Goal: Transaction & Acquisition: Purchase product/service

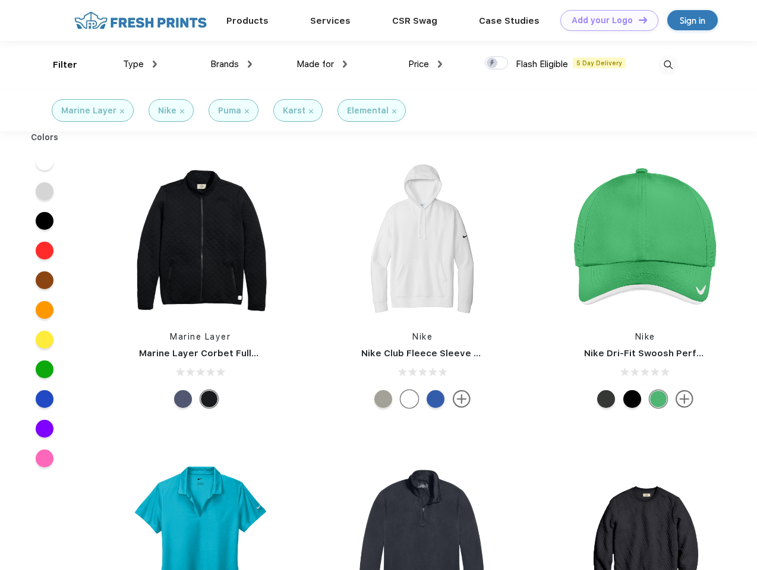
click at [605, 20] on link "Add your Logo Design Tool" at bounding box center [609, 20] width 98 height 21
click at [0, 0] on div "Design Tool" at bounding box center [0, 0] width 0 height 0
click at [637, 20] on link "Add your Logo Design Tool" at bounding box center [609, 20] width 98 height 21
click at [57, 65] on div "Filter" at bounding box center [65, 65] width 24 height 14
click at [140, 64] on span "Type" at bounding box center [133, 64] width 21 height 11
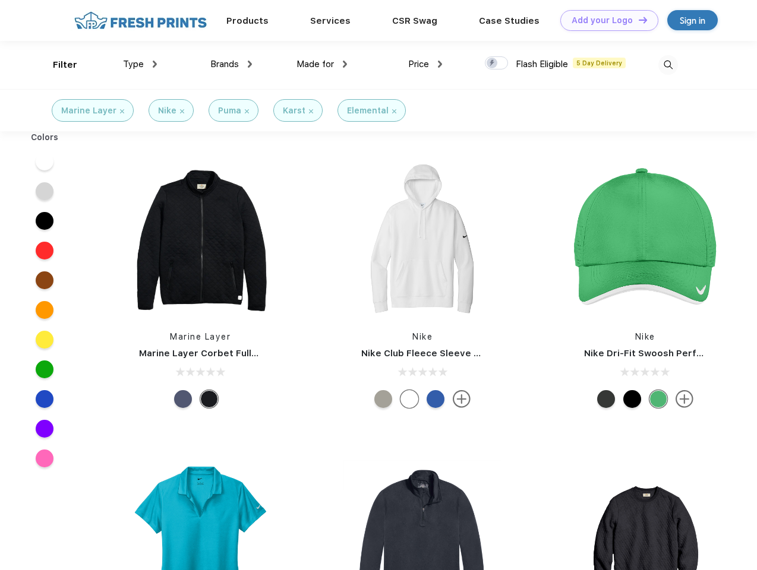
click at [231, 64] on span "Brands" at bounding box center [224, 64] width 29 height 11
click at [322, 64] on span "Made for" at bounding box center [314, 64] width 37 height 11
click at [425, 64] on span "Price" at bounding box center [418, 64] width 21 height 11
click at [497, 64] on div at bounding box center [496, 62] width 23 height 13
click at [492, 64] on input "checkbox" at bounding box center [489, 60] width 8 height 8
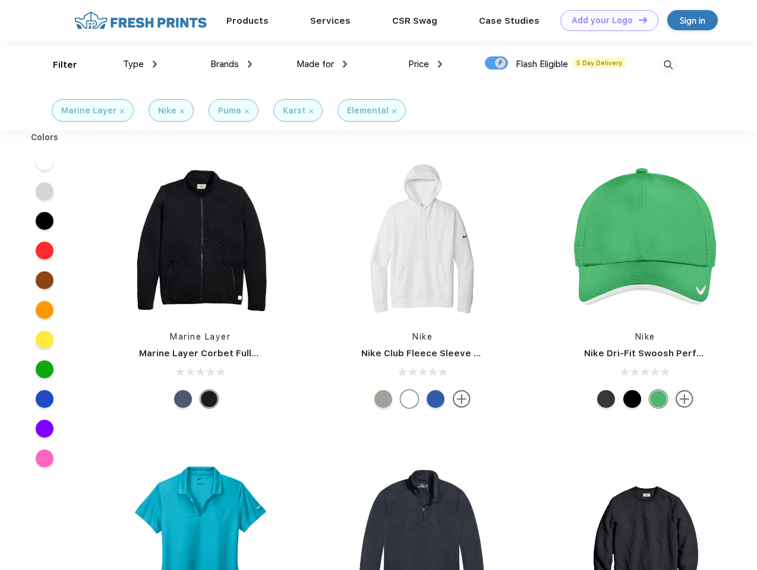
click at [668, 65] on img at bounding box center [668, 65] width 20 height 20
